Goal: Navigation & Orientation: Find specific page/section

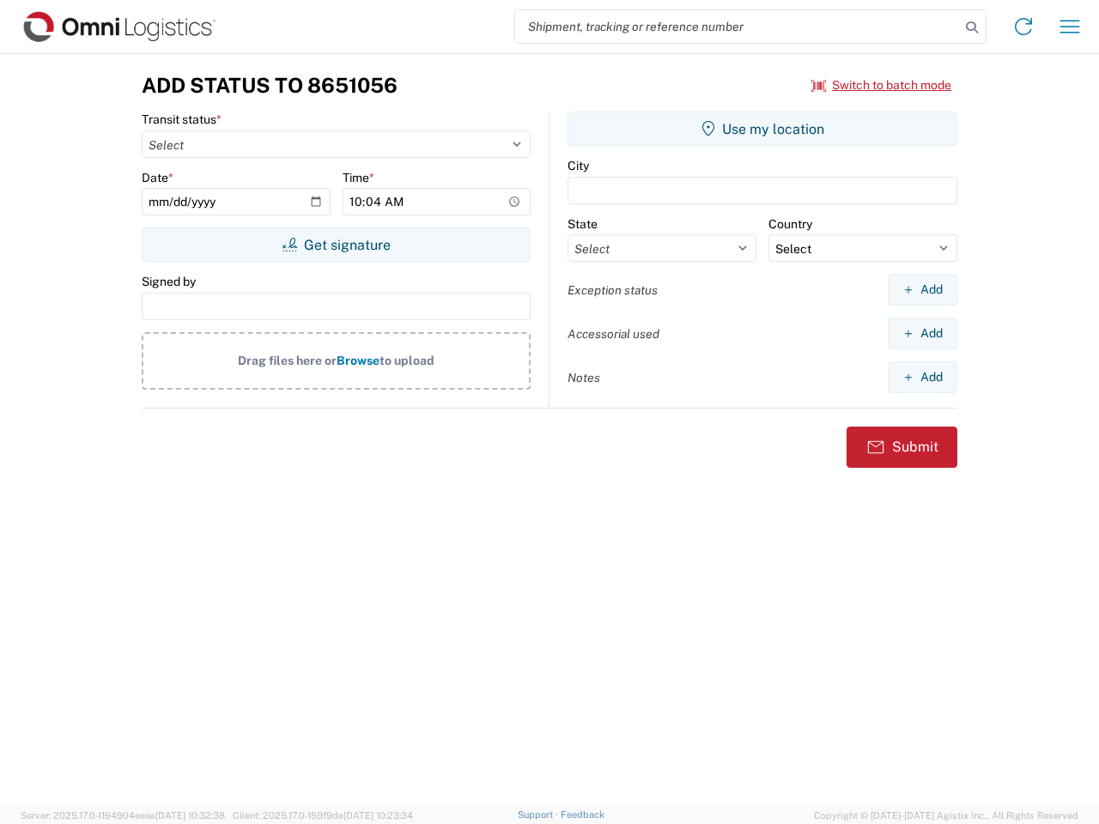
click at [737, 27] on input "search" at bounding box center [737, 26] width 445 height 33
click at [972, 27] on icon at bounding box center [972, 27] width 24 height 24
click at [1023, 27] on icon at bounding box center [1023, 26] width 27 height 27
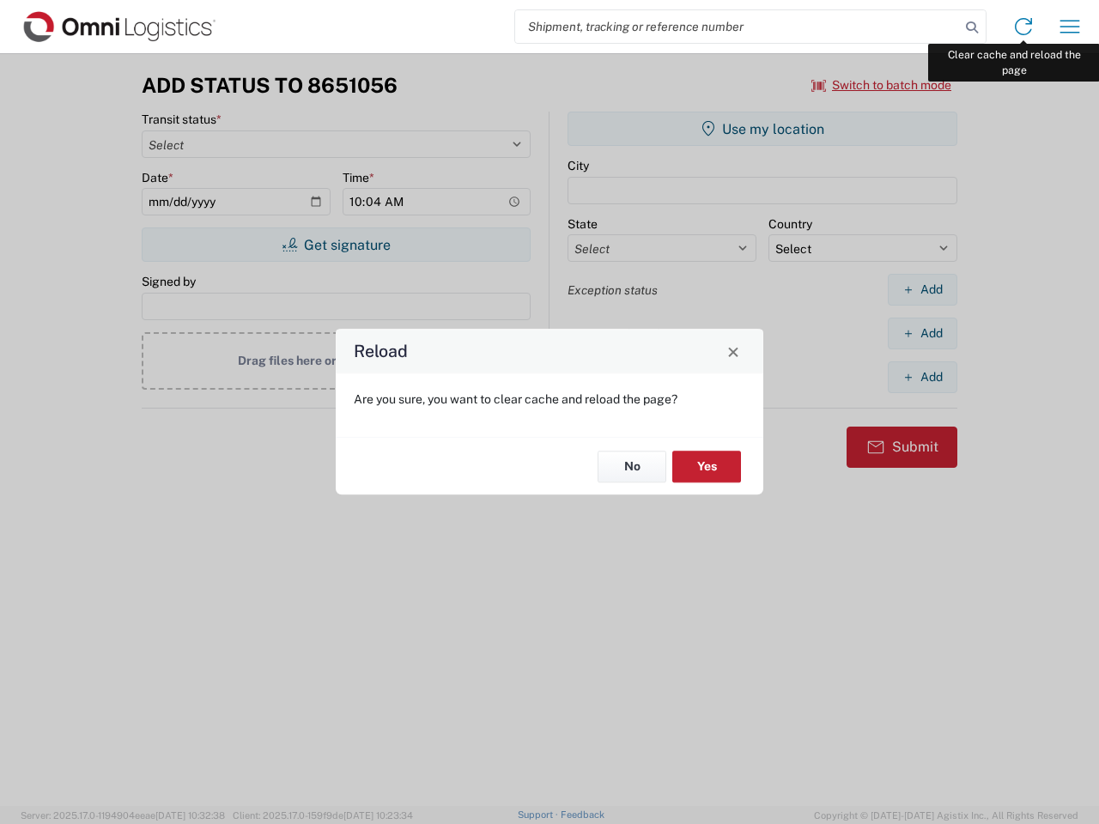
click at [1070, 27] on div "Reload Are you sure, you want to clear cache and reload the page? No Yes" at bounding box center [549, 412] width 1099 height 824
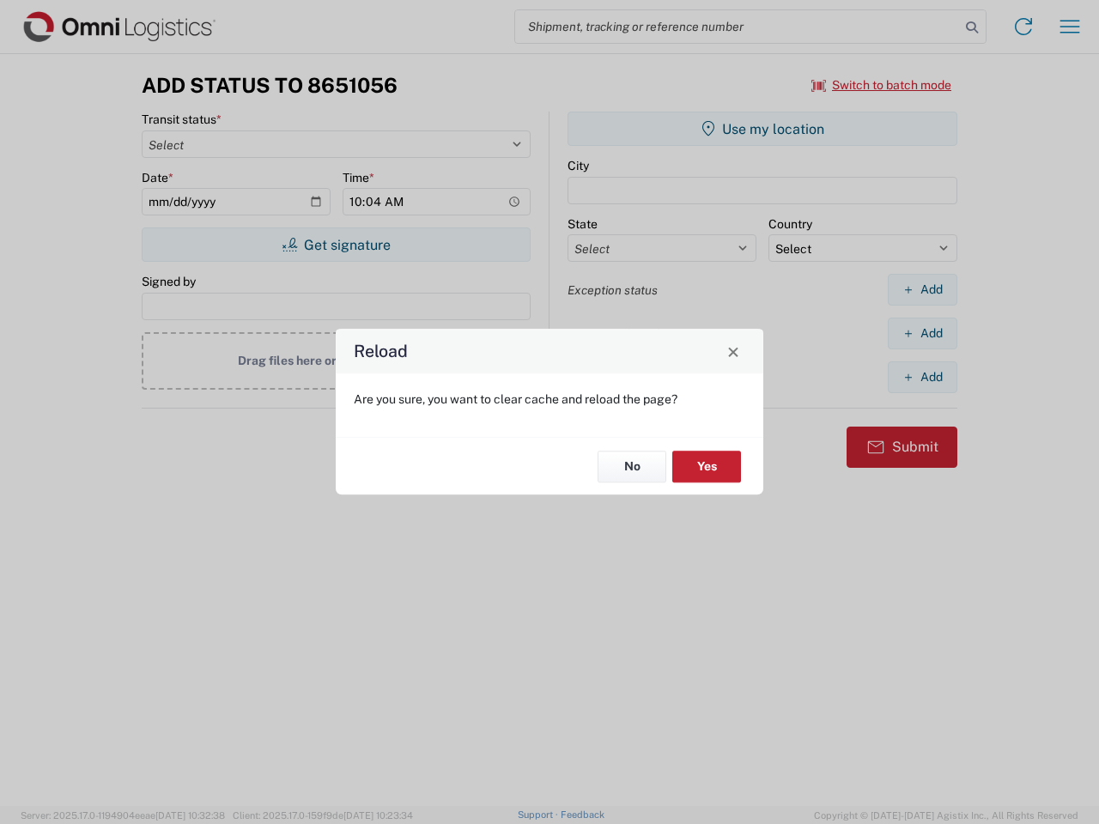
click at [882, 85] on div "Reload Are you sure, you want to clear cache and reload the page? No Yes" at bounding box center [549, 412] width 1099 height 824
click at [336, 245] on div "Reload Are you sure, you want to clear cache and reload the page? No Yes" at bounding box center [549, 412] width 1099 height 824
click at [762, 129] on div "Reload Are you sure, you want to clear cache and reload the page? No Yes" at bounding box center [549, 412] width 1099 height 824
click at [922, 289] on div "Reload Are you sure, you want to clear cache and reload the page? No Yes" at bounding box center [549, 412] width 1099 height 824
click at [922, 333] on div "Reload Are you sure, you want to clear cache and reload the page? No Yes" at bounding box center [549, 412] width 1099 height 824
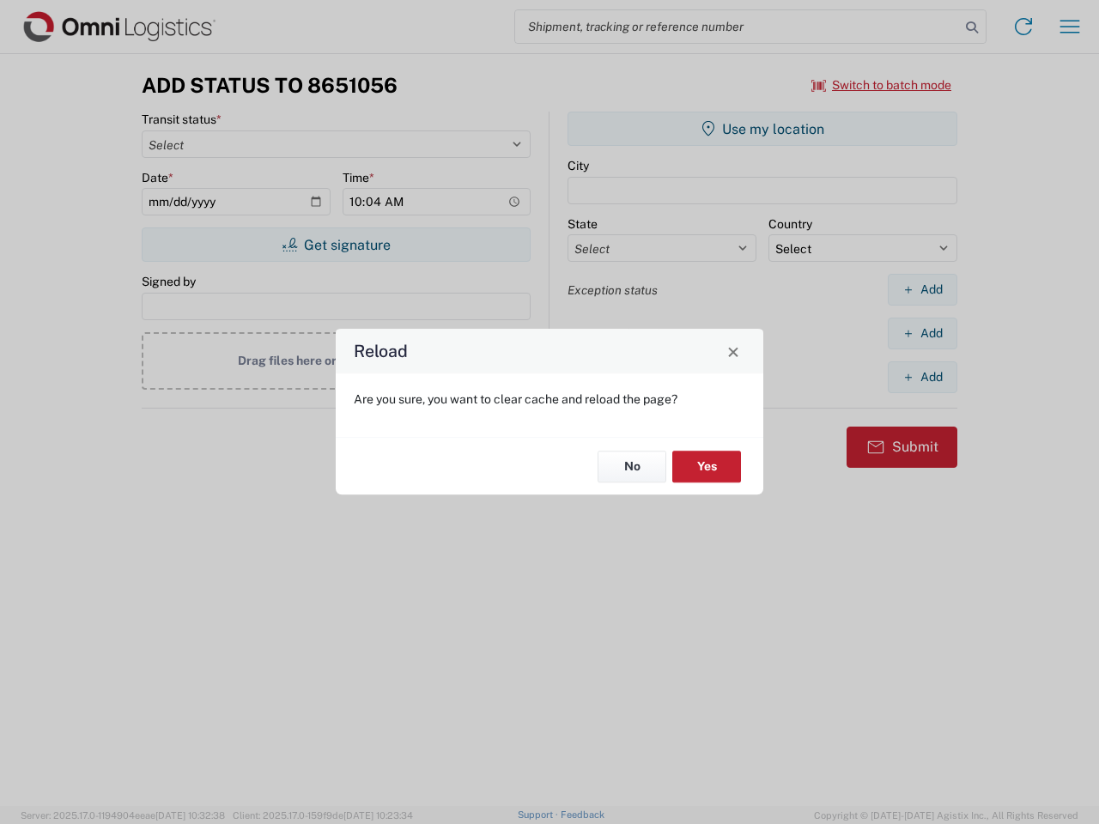
click at [922, 377] on div "Reload Are you sure, you want to clear cache and reload the page? No Yes" at bounding box center [549, 412] width 1099 height 824
